Goal: Task Accomplishment & Management: Manage account settings

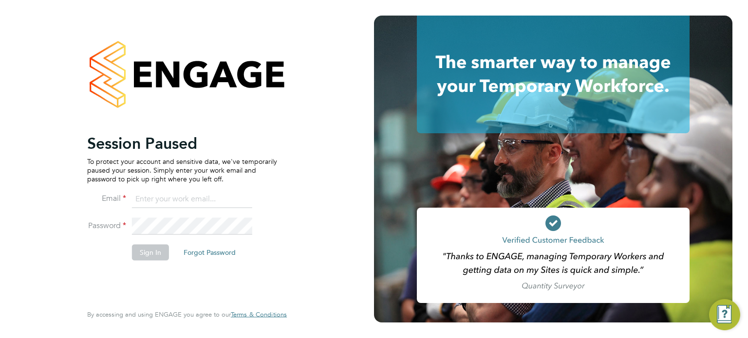
type input "amie.day@morganhunt.com"
click at [160, 257] on button "Sign In" at bounding box center [150, 253] width 37 height 16
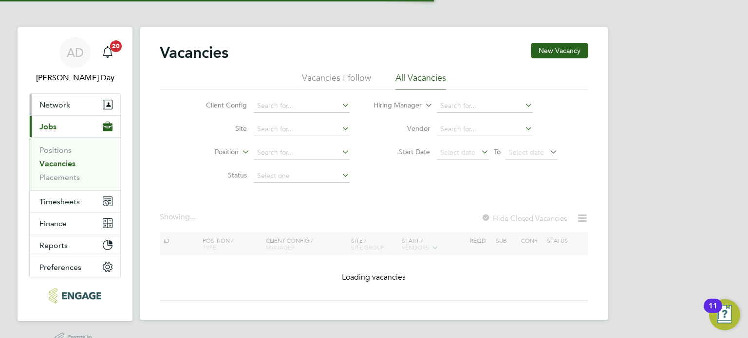
click at [60, 103] on span "Network" at bounding box center [54, 104] width 31 height 9
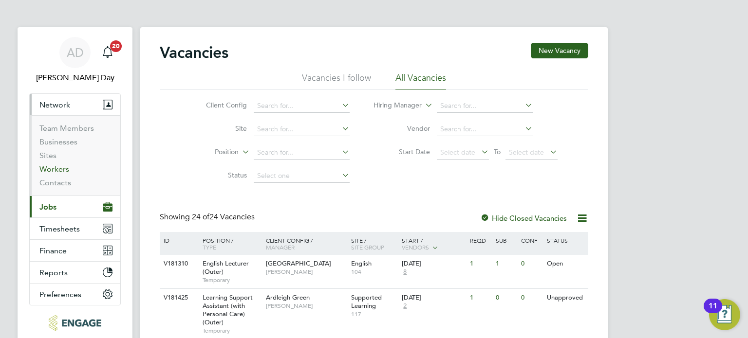
click at [53, 168] on link "Workers" at bounding box center [54, 169] width 30 height 9
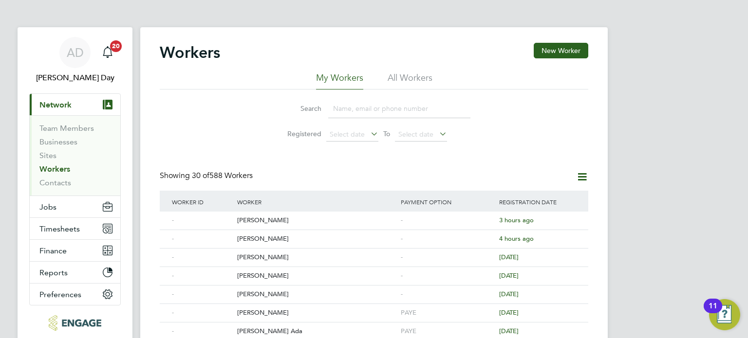
click at [388, 106] on input at bounding box center [399, 108] width 142 height 19
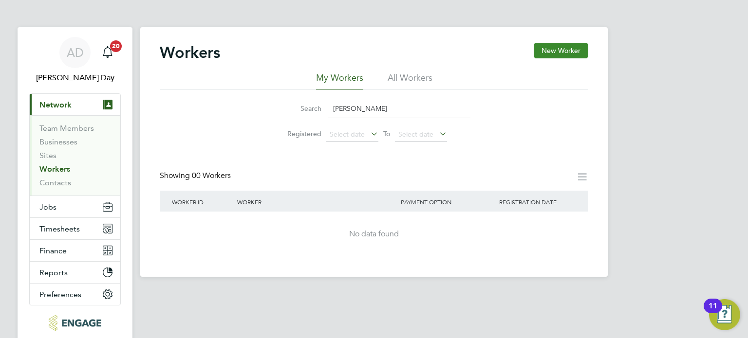
click at [567, 47] on button "New Worker" at bounding box center [561, 51] width 55 height 16
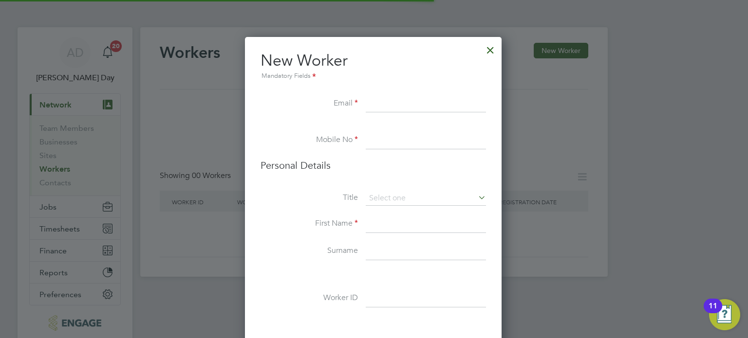
scroll to position [820, 258]
click at [488, 48] on div at bounding box center [491, 48] width 18 height 18
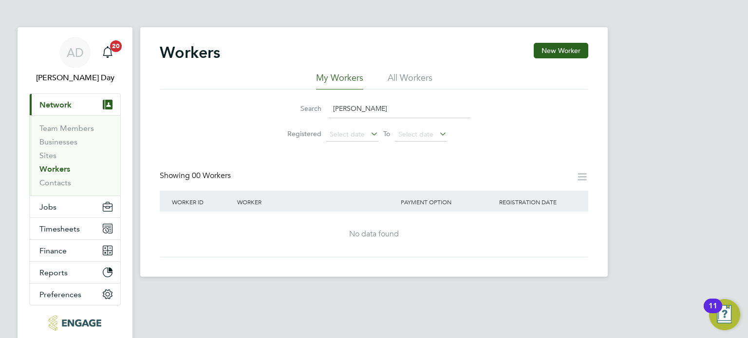
click at [402, 79] on li "All Workers" at bounding box center [410, 81] width 45 height 18
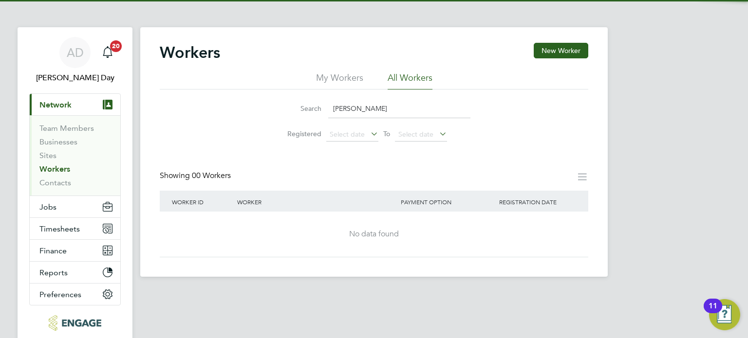
click at [368, 112] on input "maggie" at bounding box center [399, 108] width 142 height 19
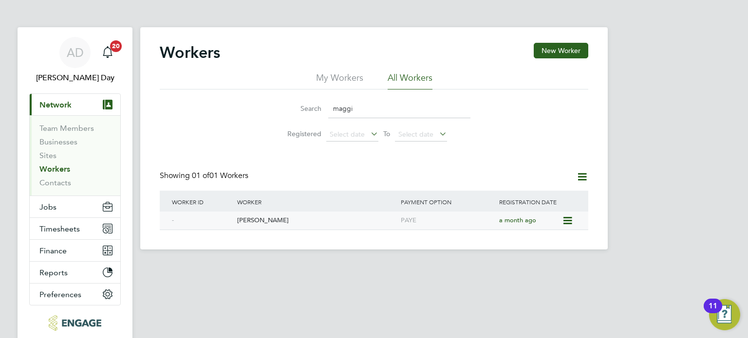
type input "maggi"
click at [304, 221] on div "[PERSON_NAME]" at bounding box center [317, 221] width 164 height 18
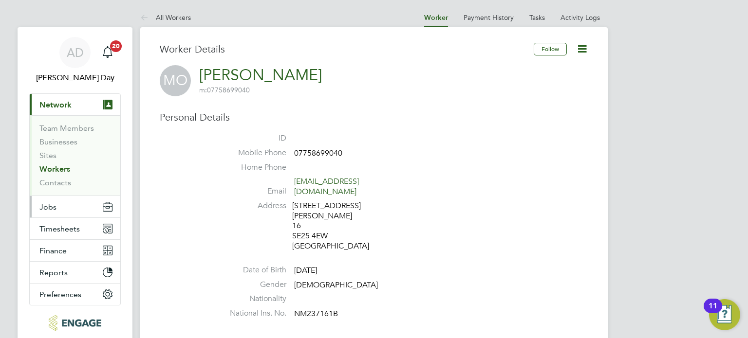
click at [45, 204] on span "Jobs" at bounding box center [47, 207] width 17 height 9
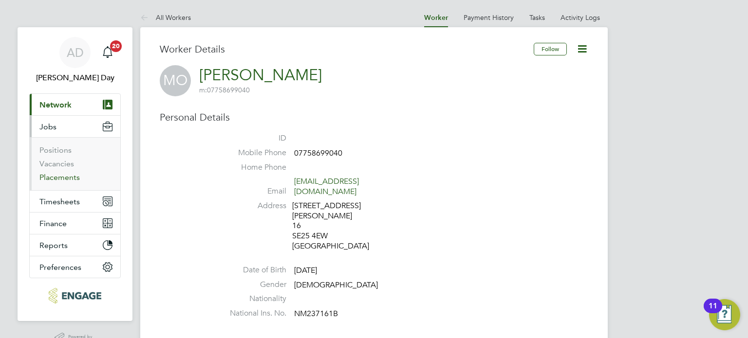
click at [70, 178] on link "Placements" at bounding box center [59, 177] width 40 height 9
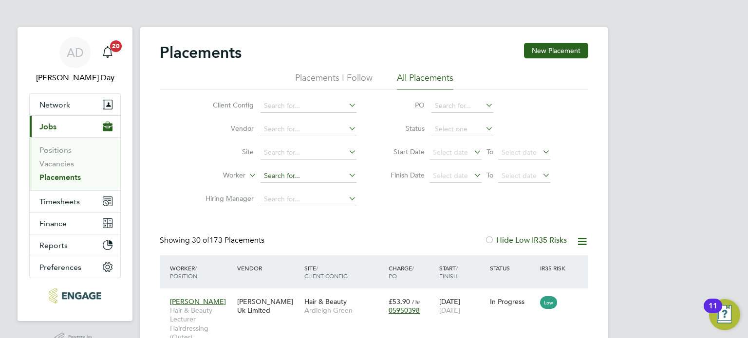
click at [282, 182] on input at bounding box center [309, 176] width 96 height 14
click at [286, 190] on li "Maggi Ogunshuyi" at bounding box center [309, 189] width 96 height 13
type input "[PERSON_NAME]"
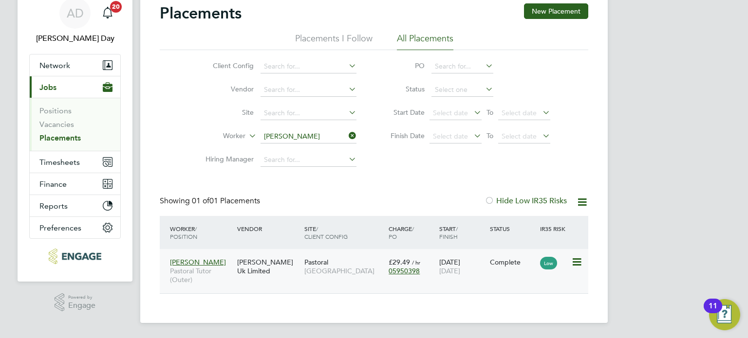
click at [514, 270] on div "Complete" at bounding box center [512, 262] width 51 height 19
click at [67, 158] on span "Timesheets" at bounding box center [59, 162] width 40 height 9
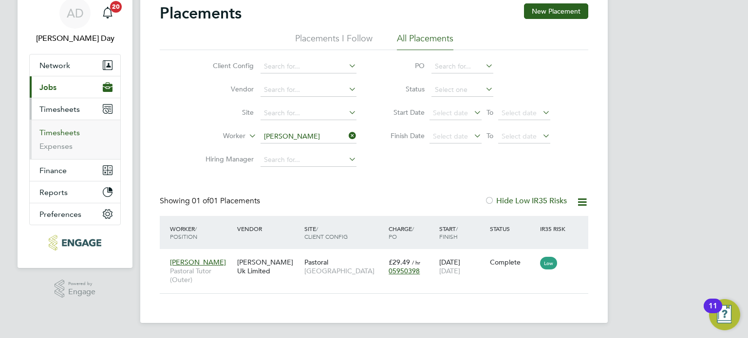
click at [52, 134] on link "Timesheets" at bounding box center [59, 132] width 40 height 9
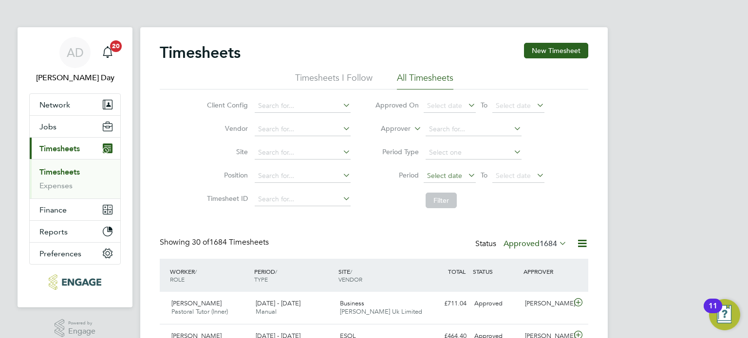
click at [445, 174] on span "Select date" at bounding box center [444, 175] width 35 height 9
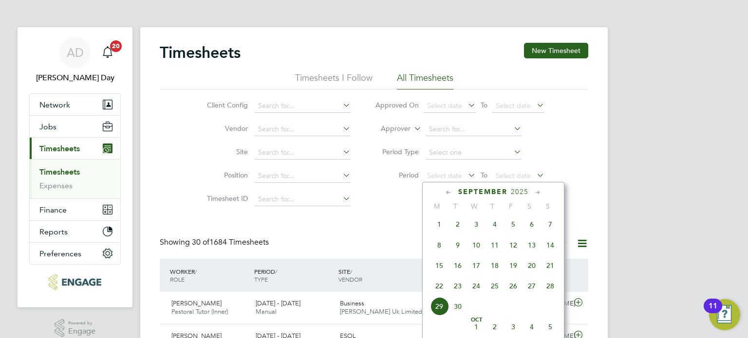
click at [438, 252] on span "8" at bounding box center [439, 245] width 19 height 19
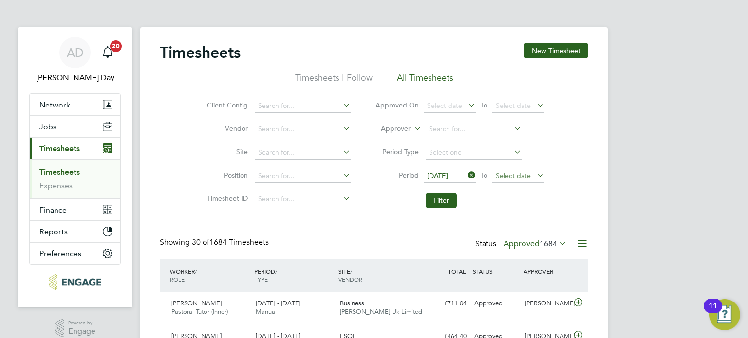
click at [513, 178] on span "Select date" at bounding box center [513, 175] width 35 height 9
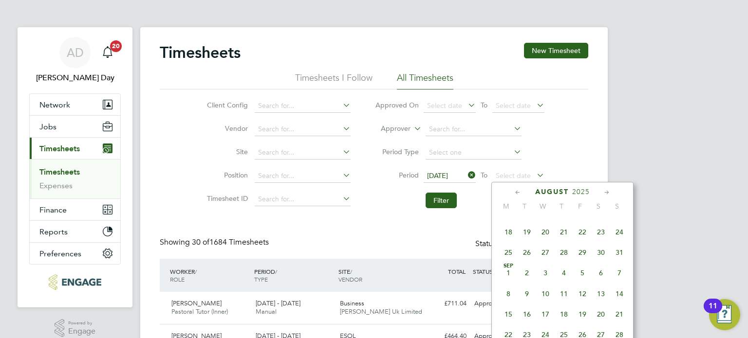
click at [616, 303] on span "14" at bounding box center [619, 294] width 19 height 19
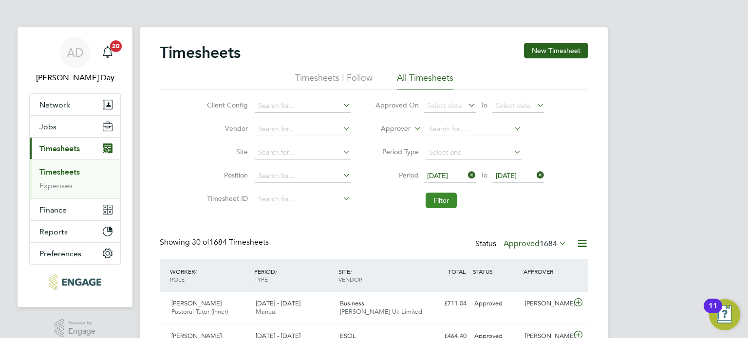
click at [446, 200] on button "Filter" at bounding box center [441, 201] width 31 height 16
click at [547, 44] on button "New Timesheet" at bounding box center [556, 51] width 64 height 16
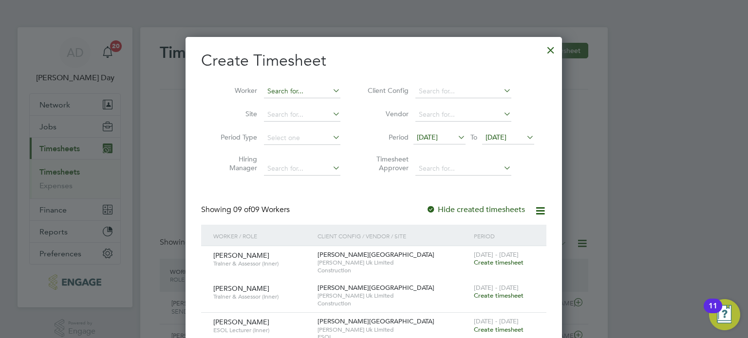
click at [289, 87] on input at bounding box center [302, 92] width 76 height 14
click at [296, 100] on li "Maggi Ogunshuyi" at bounding box center [302, 104] width 77 height 13
type input "[PERSON_NAME]"
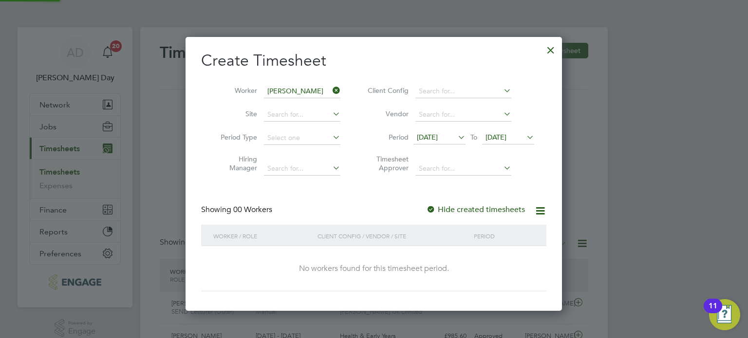
click at [434, 136] on span "15 Sep 2025" at bounding box center [427, 137] width 21 height 9
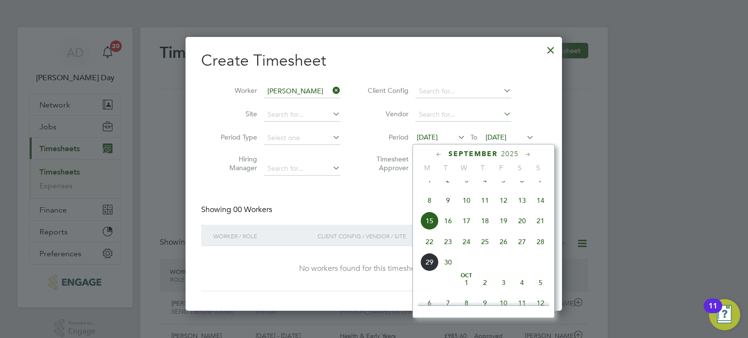
click at [430, 208] on span "8" at bounding box center [429, 200] width 19 height 19
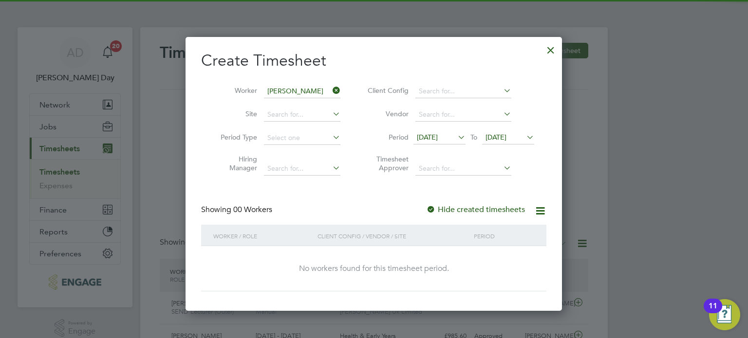
click at [509, 132] on span "22 Sep 2025" at bounding box center [508, 137] width 52 height 13
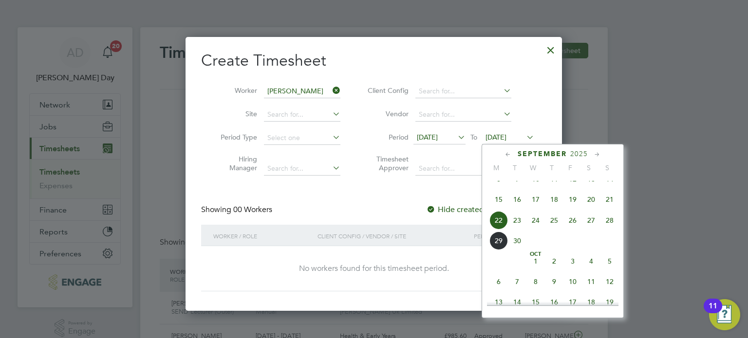
click at [606, 185] on span "14" at bounding box center [609, 179] width 19 height 19
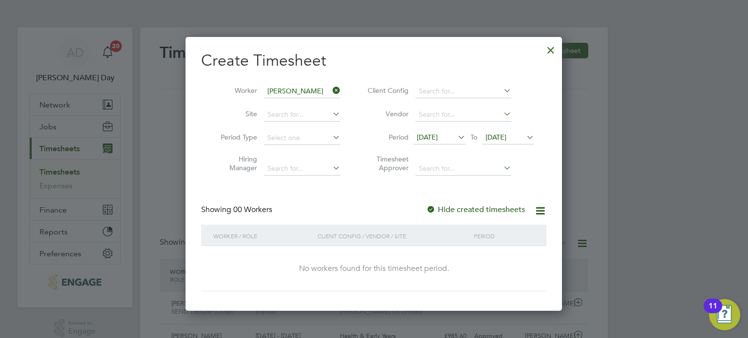
click at [433, 210] on div at bounding box center [431, 210] width 10 height 10
click at [433, 209] on div at bounding box center [431, 210] width 10 height 10
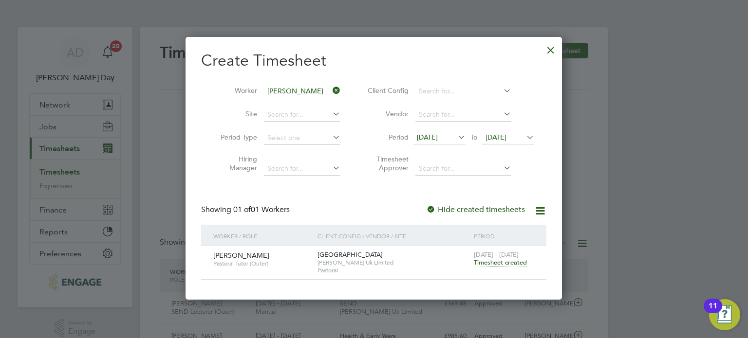
click at [509, 261] on span "Timesheet created" at bounding box center [500, 263] width 53 height 9
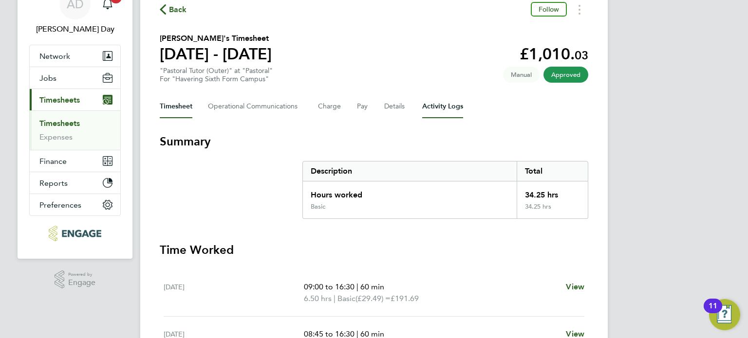
click at [439, 105] on Logs-tab "Activity Logs" at bounding box center [442, 106] width 41 height 23
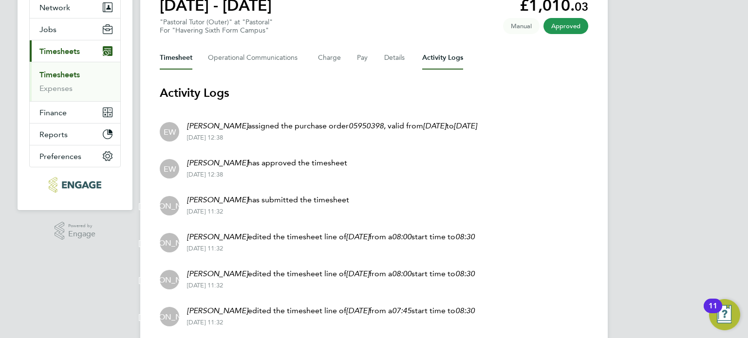
click at [182, 56] on button "Timesheet" at bounding box center [176, 57] width 33 height 23
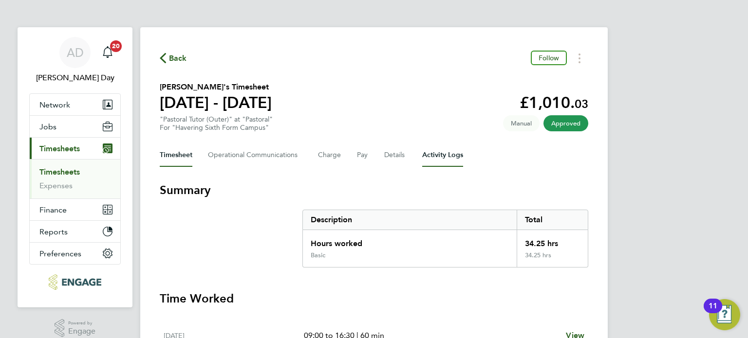
click at [444, 157] on Logs-tab "Activity Logs" at bounding box center [442, 155] width 41 height 23
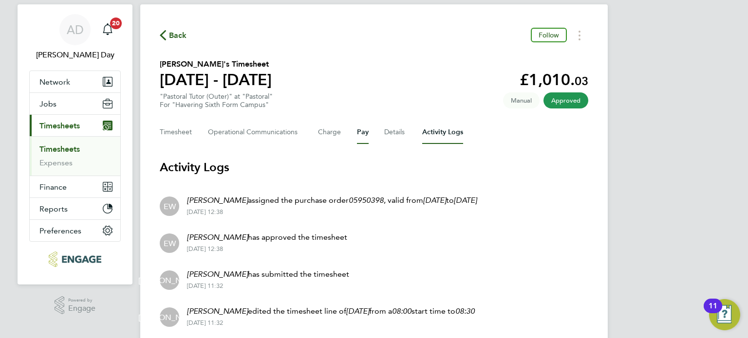
click at [362, 129] on button "Pay" at bounding box center [363, 132] width 12 height 23
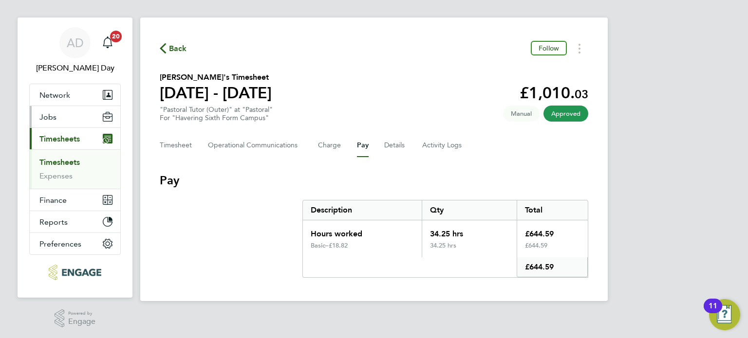
click at [50, 115] on span "Jobs" at bounding box center [47, 116] width 17 height 9
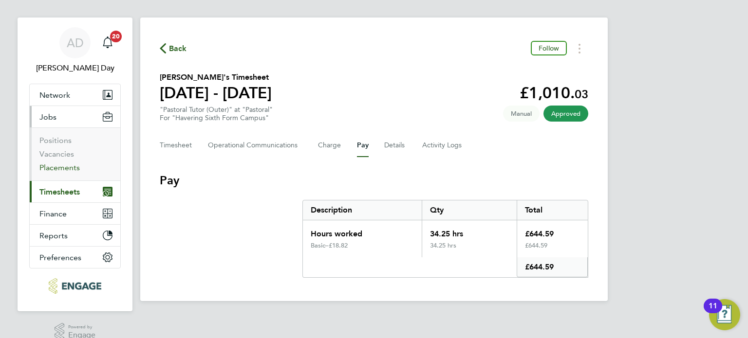
click at [70, 168] on link "Placements" at bounding box center [59, 167] width 40 height 9
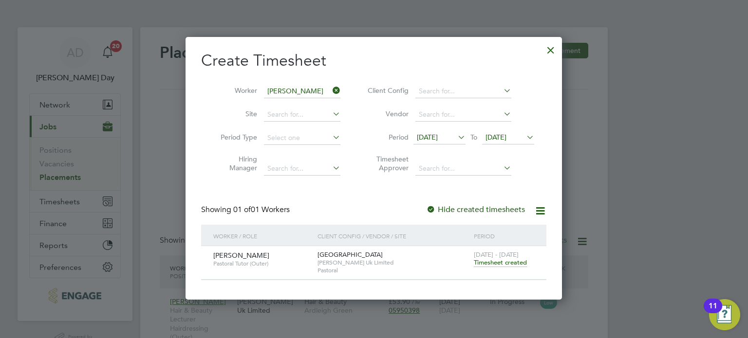
click at [550, 52] on div at bounding box center [551, 48] width 18 height 18
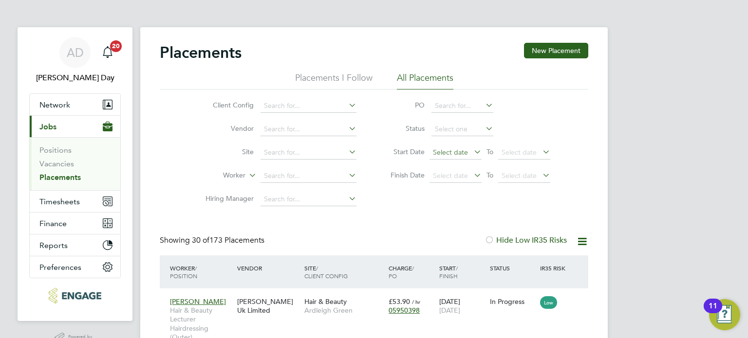
click at [458, 150] on span "Select date" at bounding box center [450, 152] width 35 height 9
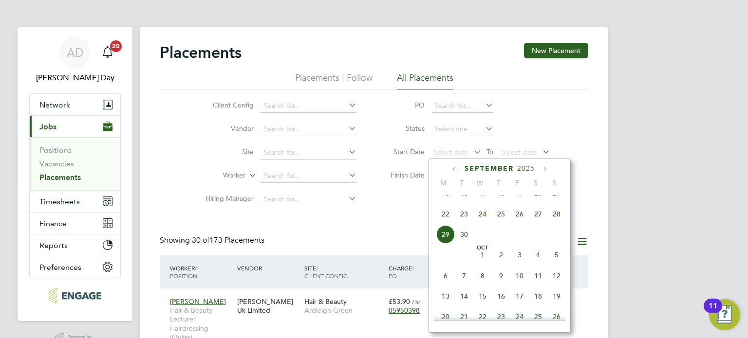
click at [350, 186] on li "Worker" at bounding box center [277, 176] width 183 height 23
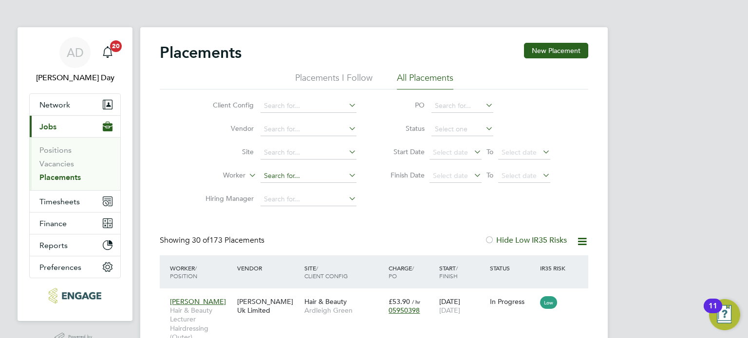
click at [301, 175] on input at bounding box center [309, 176] width 96 height 14
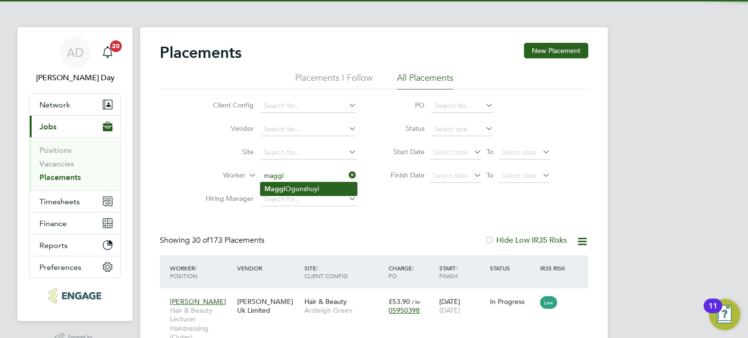
click at [292, 185] on li "Maggi Ogunshuyi" at bounding box center [309, 189] width 96 height 13
type input "[PERSON_NAME]"
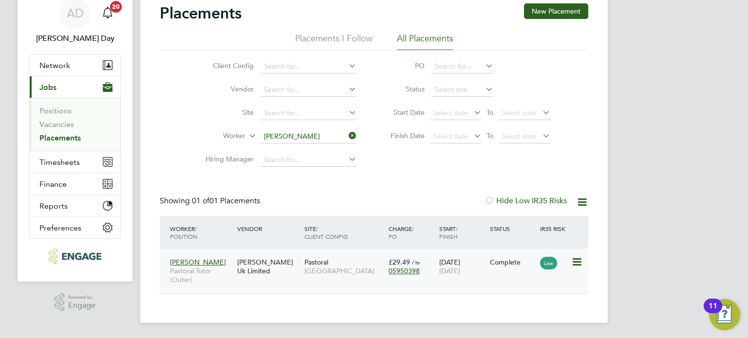
click at [422, 282] on div "Maggi Ogunshuyi Pastoral Tutor (Outer) Morgan Hunt Uk Limited Pastoral Havering…" at bounding box center [374, 271] width 429 height 44
click at [436, 266] on div "£29.49 / hr 05950398" at bounding box center [411, 266] width 51 height 27
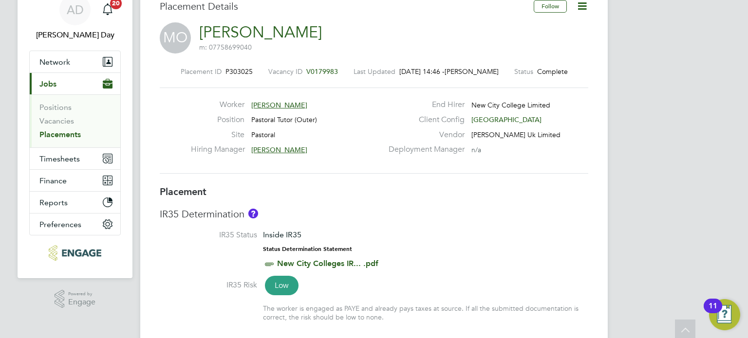
scroll to position [1, 0]
